Goal: Find specific page/section: Find specific page/section

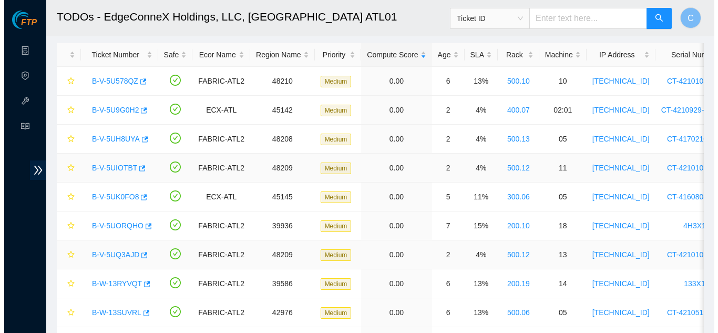
scroll to position [46, 0]
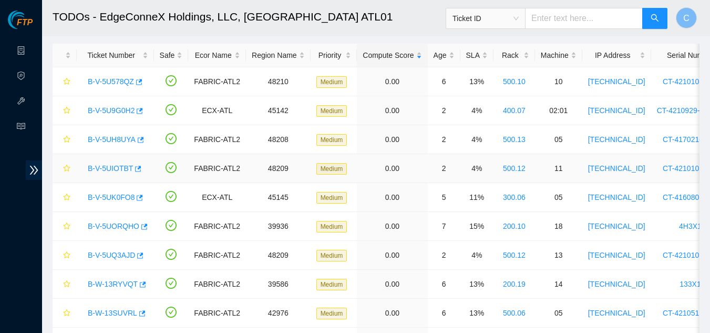
click at [115, 168] on link "B-V-5UIOTBT" at bounding box center [110, 168] width 45 height 8
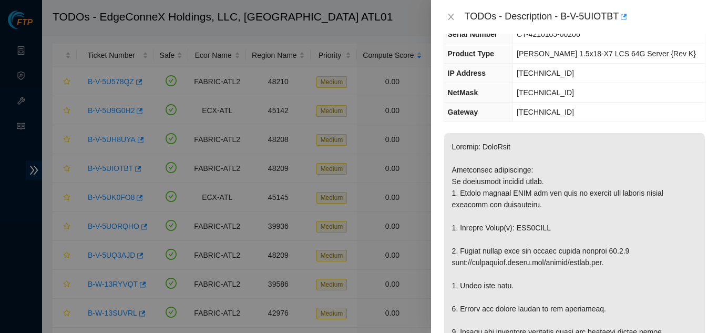
scroll to position [81, 0]
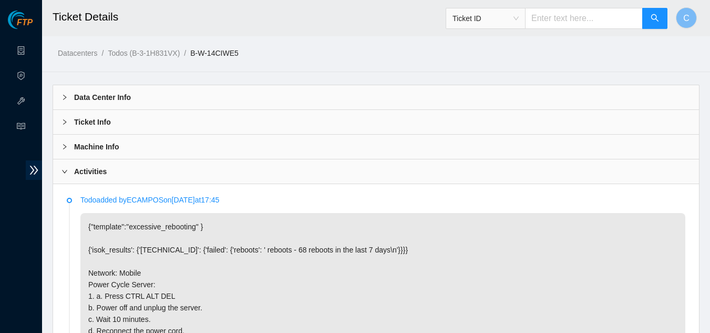
click at [234, 145] on div "Machine Info" at bounding box center [376, 147] width 646 height 24
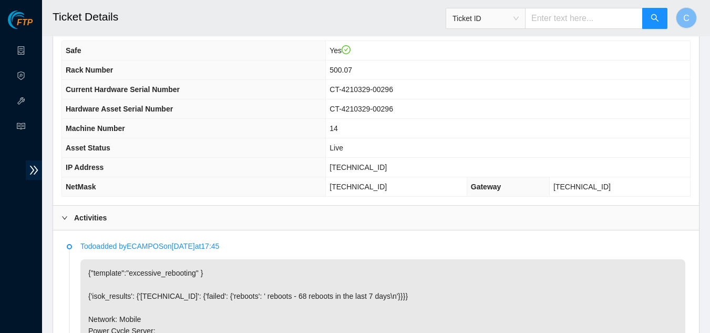
scroll to position [131, 0]
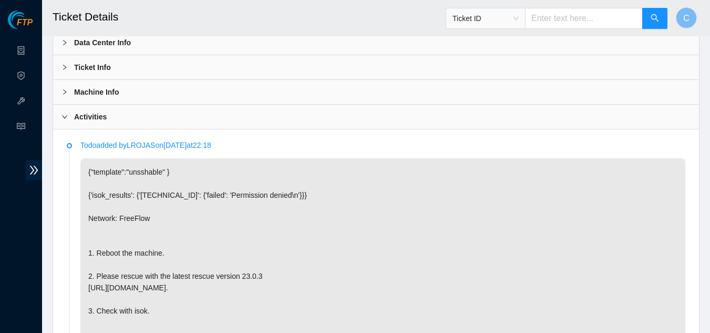
scroll to position [54, 0]
click at [230, 105] on div "Machine Info Safe Yes Rack Number 300.22 Current Hardware Serial Number 1CV0C53…" at bounding box center [376, 93] width 646 height 25
click at [233, 99] on div "Machine Info" at bounding box center [376, 93] width 646 height 24
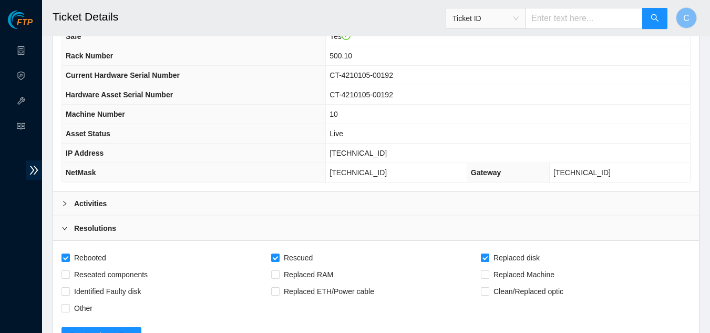
scroll to position [141, 0]
click at [98, 203] on b "Activities" at bounding box center [90, 204] width 33 height 12
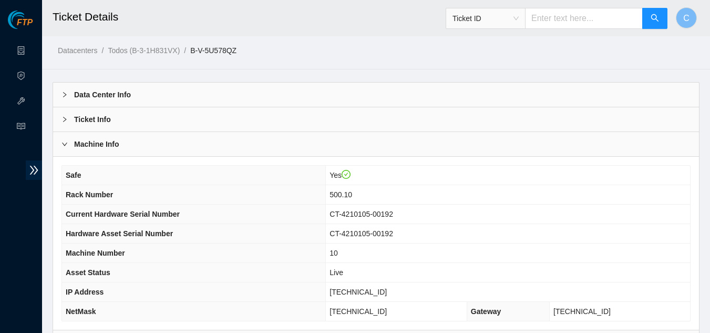
scroll to position [0, 0]
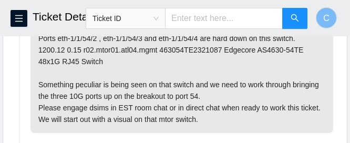
scroll to position [266, 0]
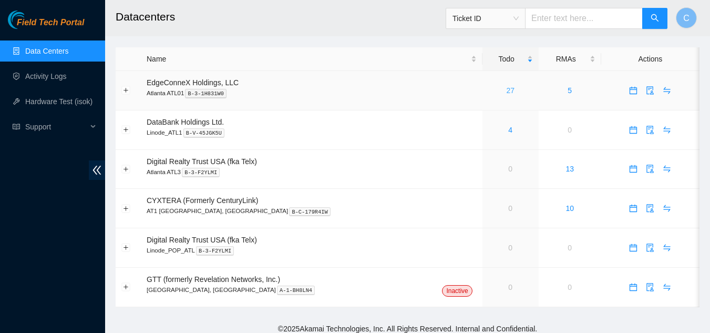
click at [506, 93] on link "27" at bounding box center [510, 90] width 8 height 8
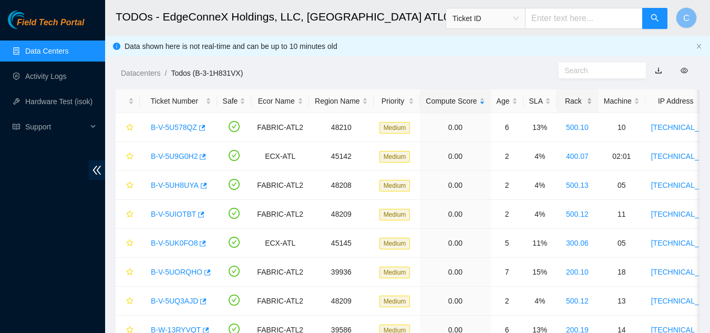
click at [572, 95] on div "Rack" at bounding box center [577, 101] width 30 height 12
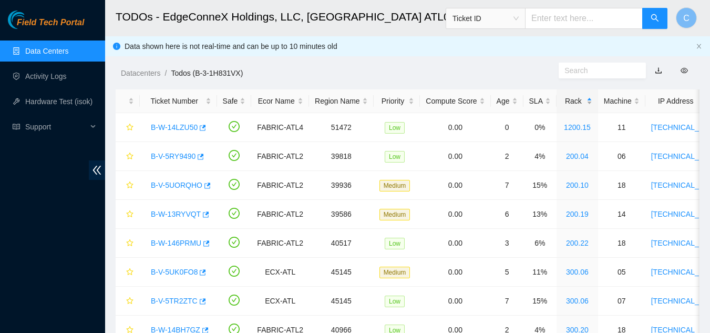
click at [585, 100] on div "Rack" at bounding box center [577, 101] width 30 height 12
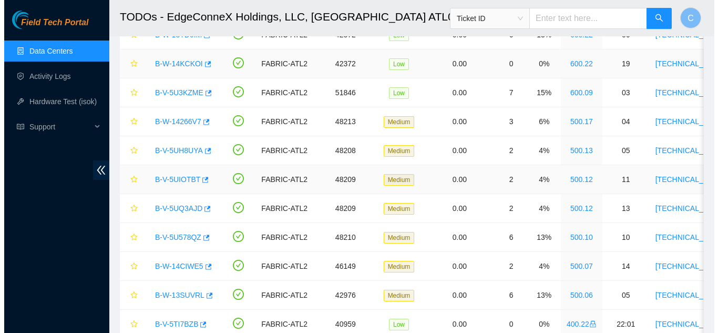
scroll to position [152, 0]
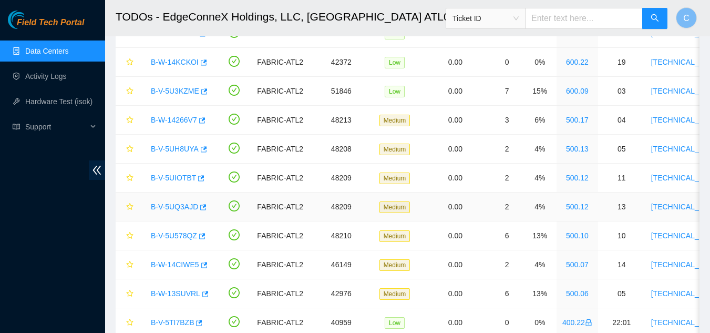
click at [188, 207] on link "B-V-5UQ3AJD" at bounding box center [174, 206] width 47 height 8
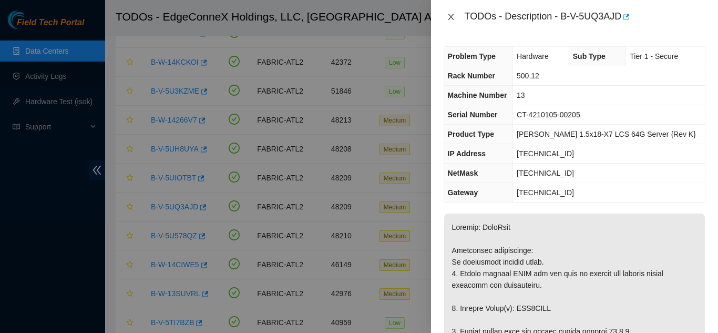
click at [447, 14] on icon "close" at bounding box center [451, 17] width 8 height 8
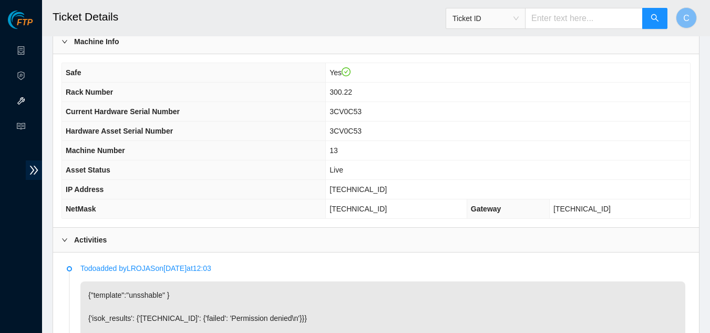
click at [266, 131] on th "Hardware Asset Serial Number" at bounding box center [194, 130] width 264 height 19
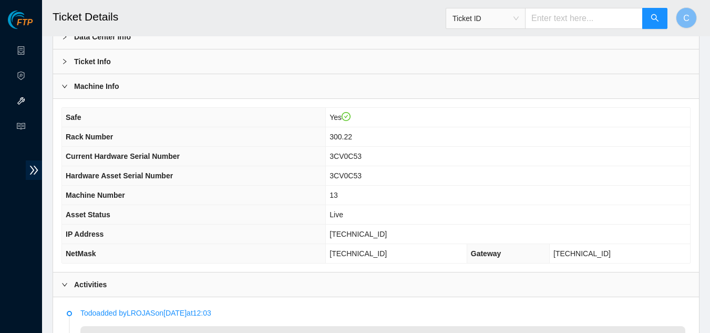
scroll to position [60, 0]
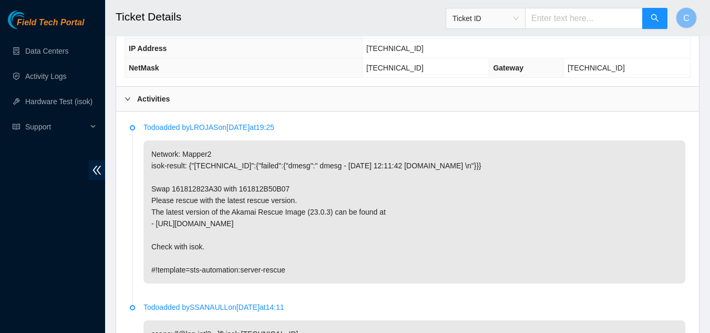
scroll to position [247, 0]
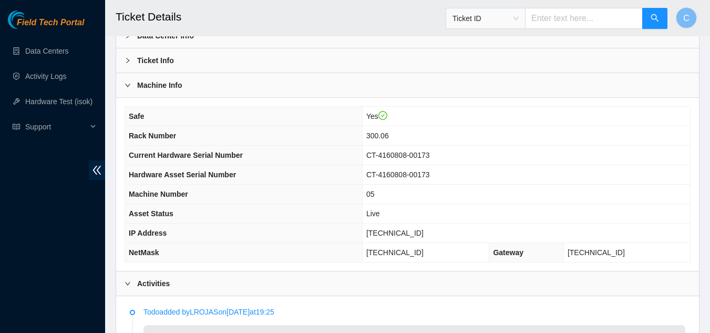
scroll to position [62, 0]
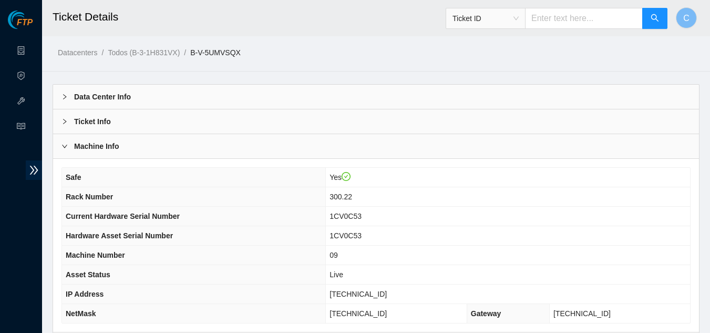
scroll to position [1, 0]
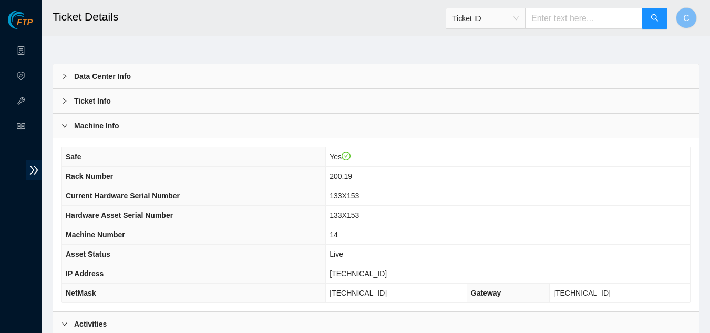
scroll to position [23, 0]
